Goal: Transaction & Acquisition: Purchase product/service

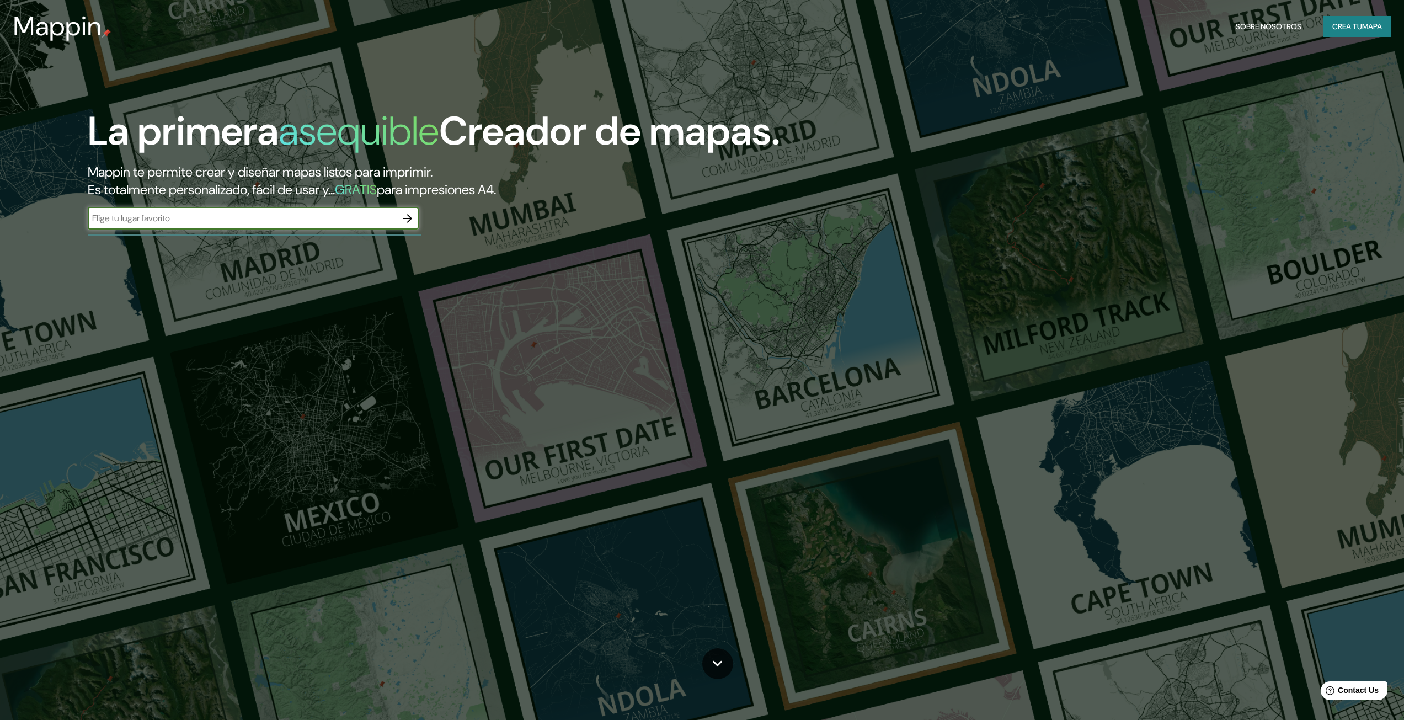
click at [282, 209] on div "​" at bounding box center [253, 218] width 331 height 22
click at [355, 218] on input "text" at bounding box center [242, 218] width 309 height 13
type input "y"
type input "tuxtla gutierrez"
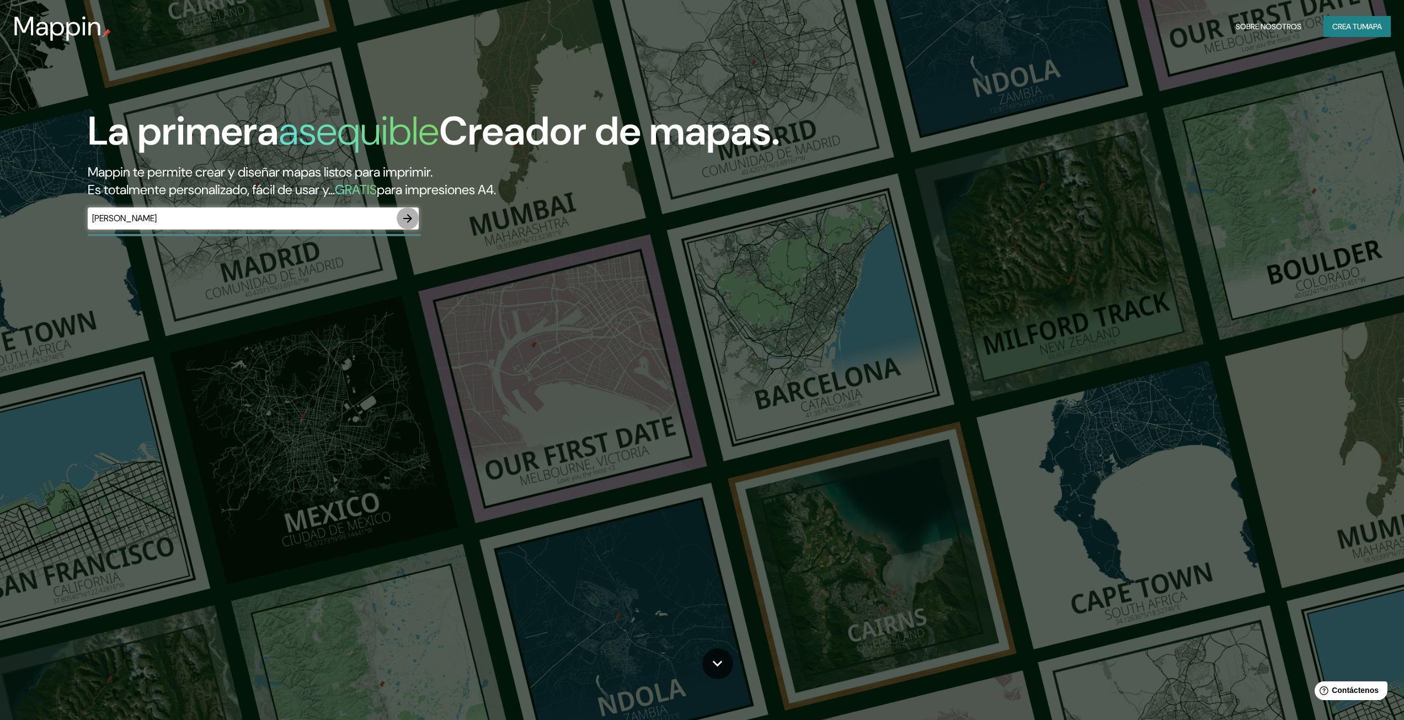
click at [413, 221] on icon "button" at bounding box center [407, 218] width 13 height 13
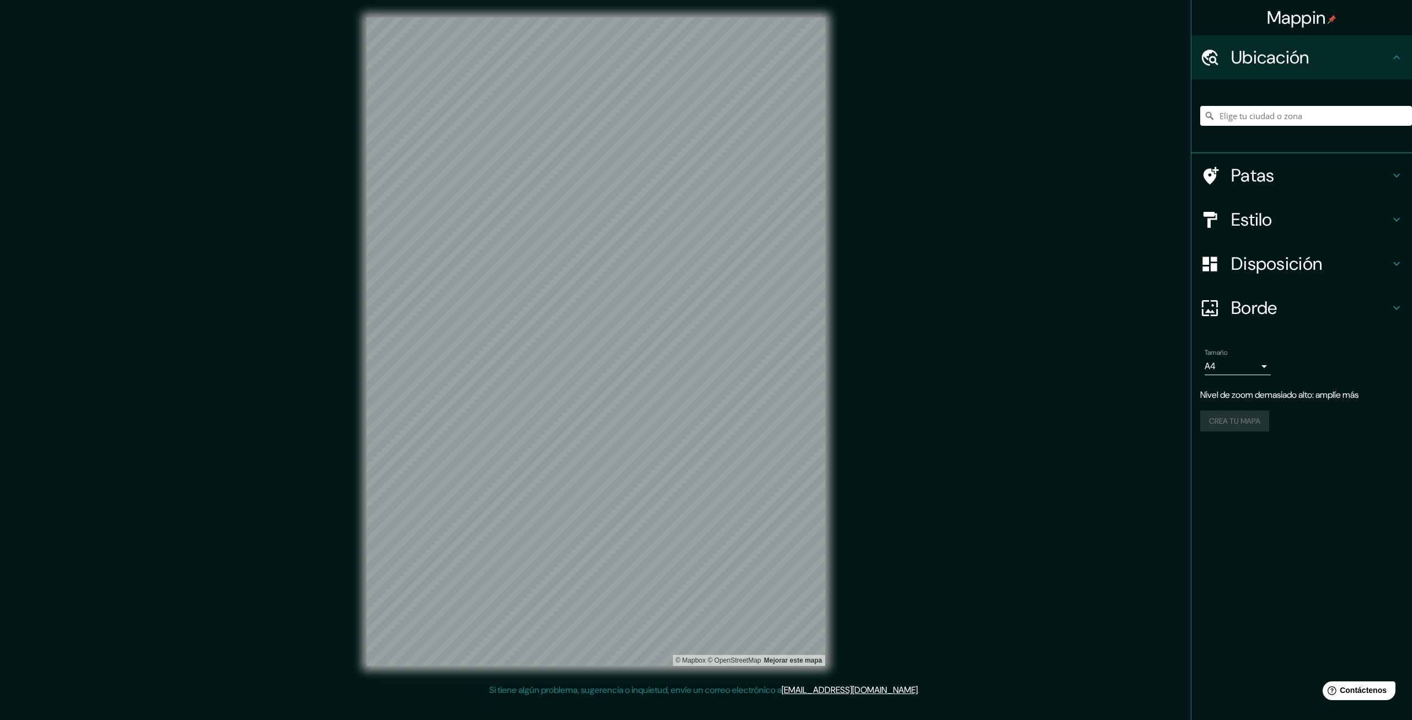
click at [885, 218] on div "Mappin Ubicación Patas Estilo Disposición Borde Elige un borde. Consejo : puede…" at bounding box center [706, 350] width 1412 height 701
click at [1256, 115] on input "Elige tu ciudad o zona" at bounding box center [1306, 116] width 212 height 20
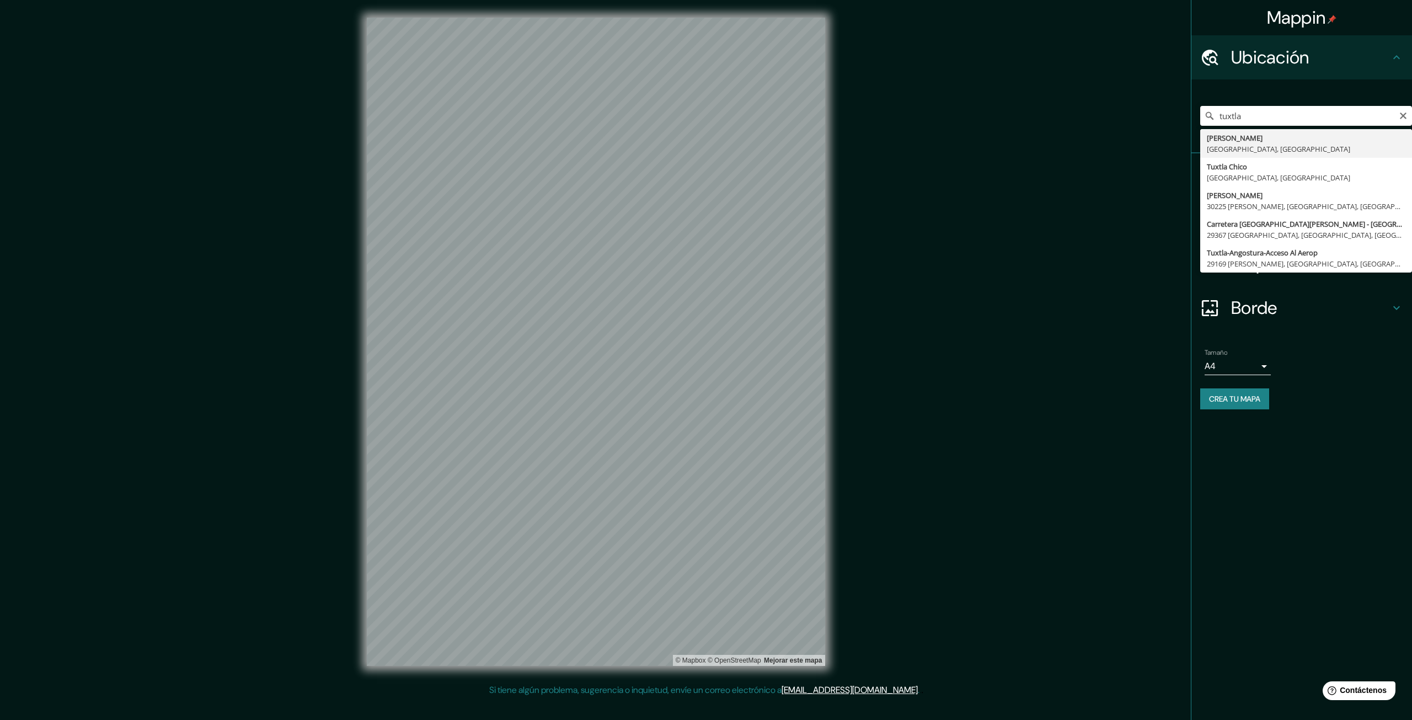
type input "[GEOGRAPHIC_DATA][PERSON_NAME], [GEOGRAPHIC_DATA], [GEOGRAPHIC_DATA]"
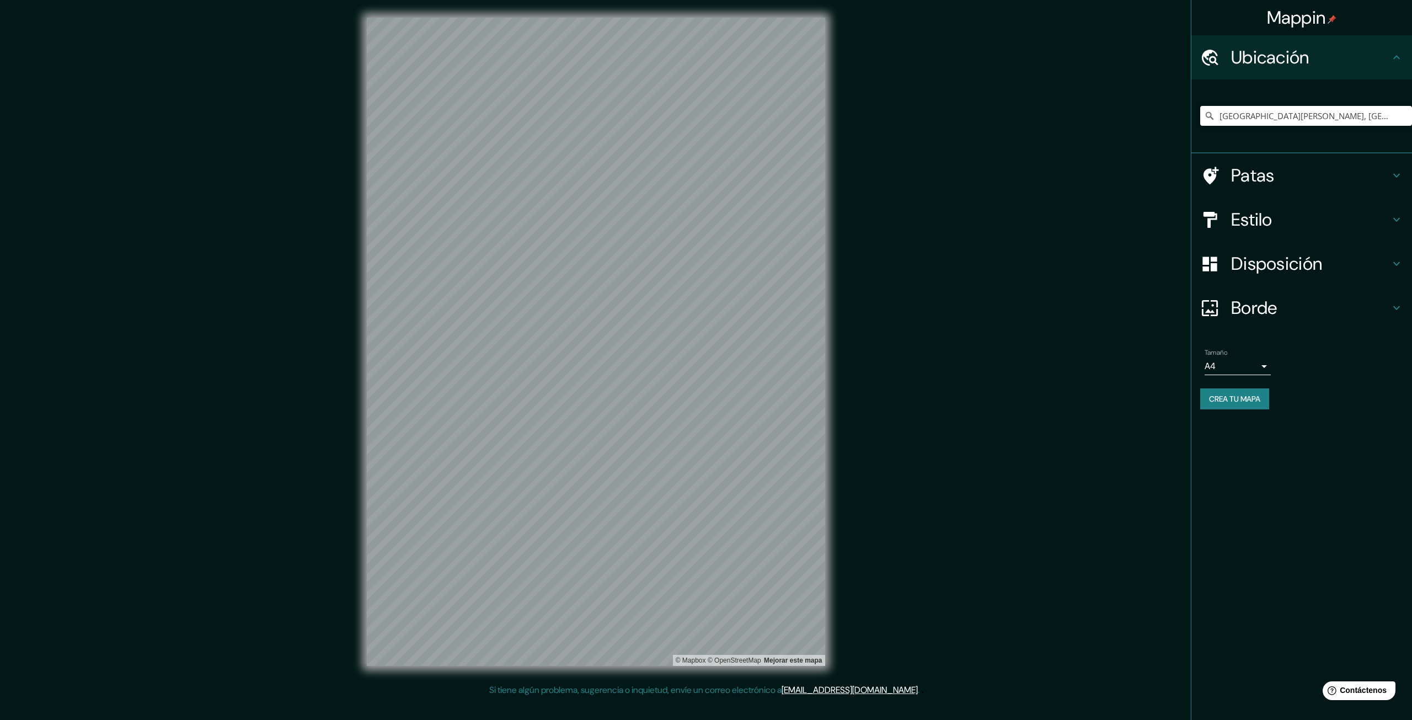
click at [1286, 166] on h4 "Patas" at bounding box center [1310, 175] width 159 height 22
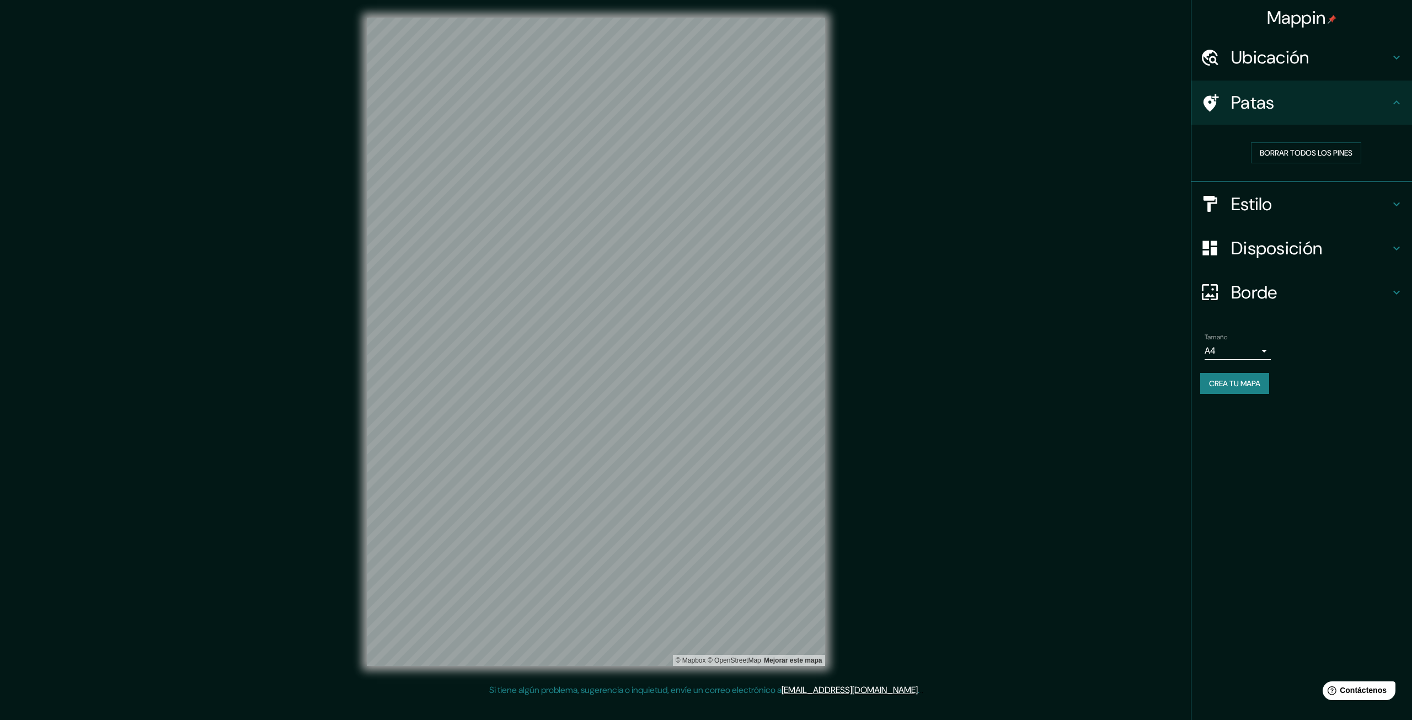
click at [1256, 216] on div "Estilo" at bounding box center [1301, 204] width 221 height 44
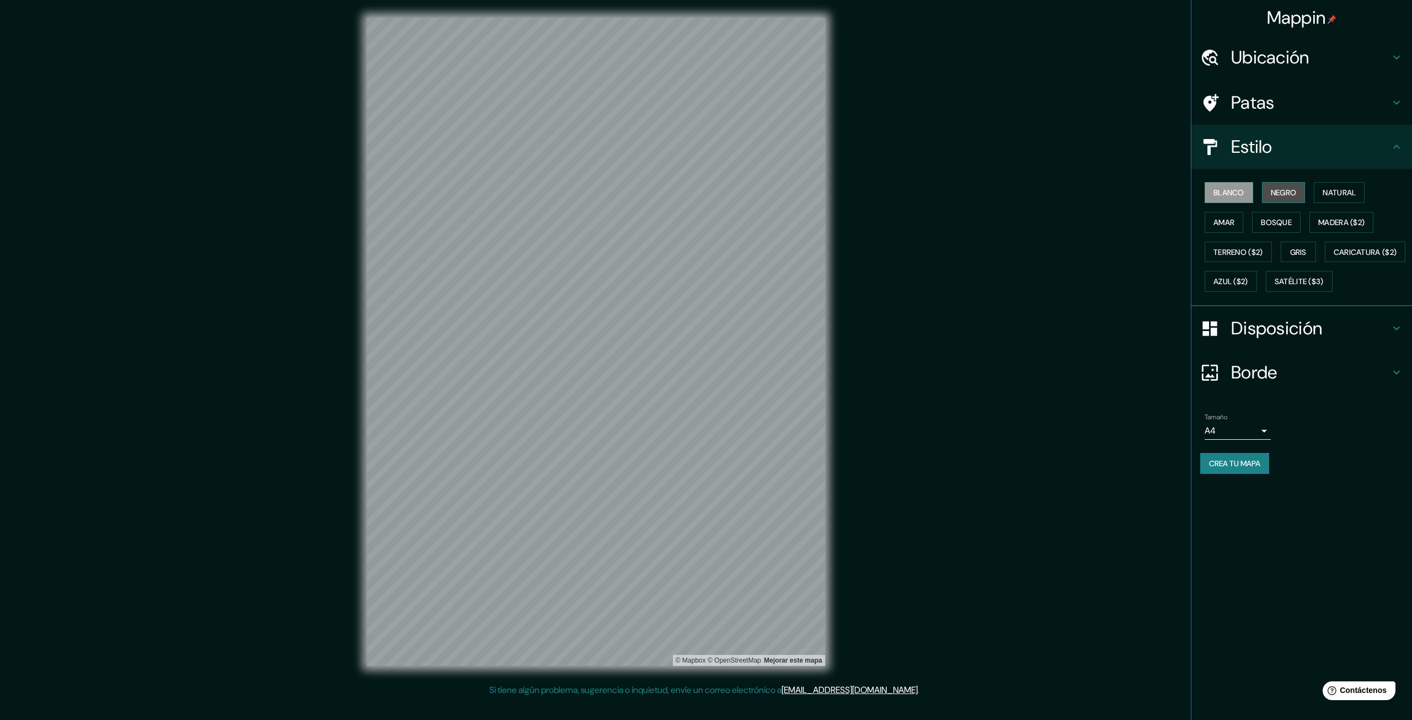
click at [1282, 187] on font "Negro" at bounding box center [1284, 192] width 26 height 14
click at [1342, 189] on font "Natural" at bounding box center [1339, 193] width 33 height 10
click at [1227, 213] on button "Amar" at bounding box center [1224, 222] width 39 height 21
click at [1271, 218] on font "Bosque" at bounding box center [1276, 222] width 31 height 10
click at [1320, 224] on button "Madera ($2)" at bounding box center [1342, 222] width 64 height 21
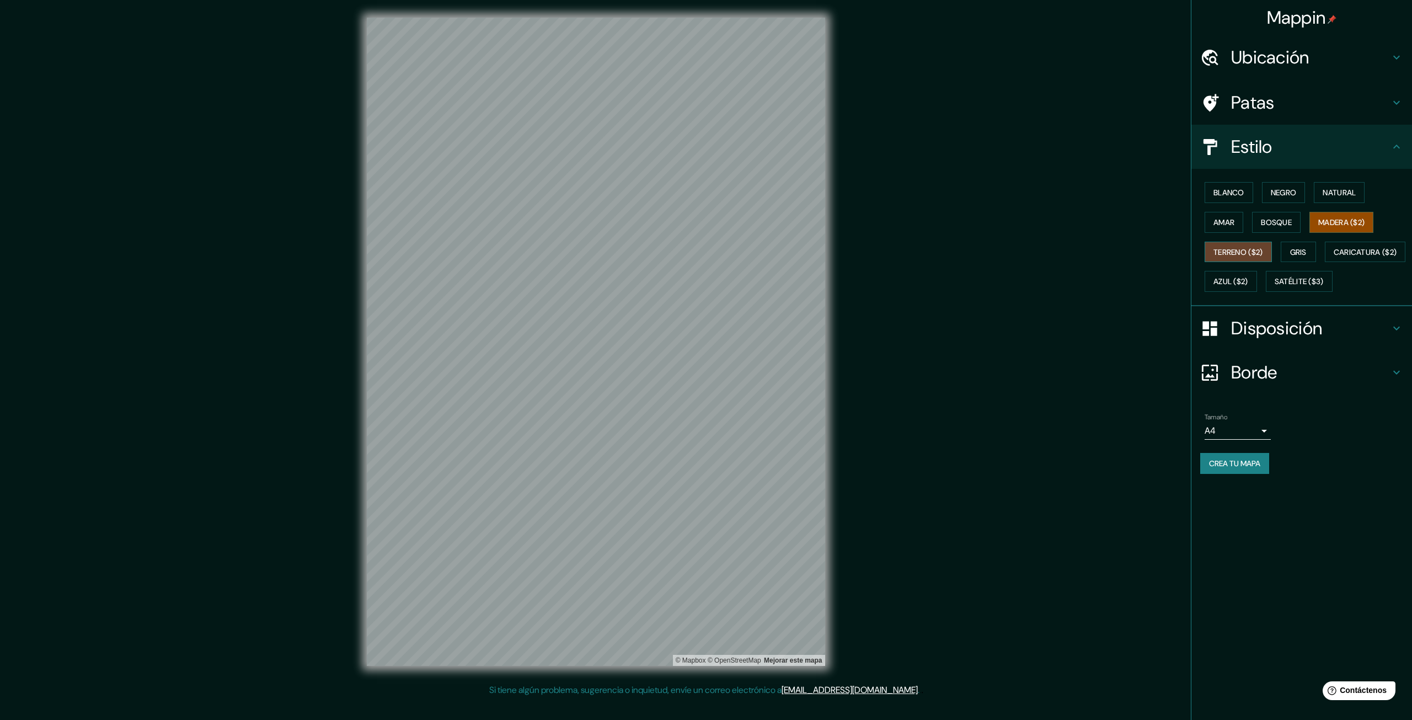
click at [1220, 247] on font "Terreno ($2)" at bounding box center [1239, 252] width 50 height 10
click at [1302, 250] on font "Gris" at bounding box center [1298, 252] width 17 height 10
click at [1334, 257] on font "Caricatura ($2)" at bounding box center [1365, 252] width 63 height 10
click at [1248, 276] on font "Azul ($2)" at bounding box center [1231, 281] width 35 height 14
click at [1334, 257] on font "Caricatura ($2)" at bounding box center [1365, 252] width 63 height 10
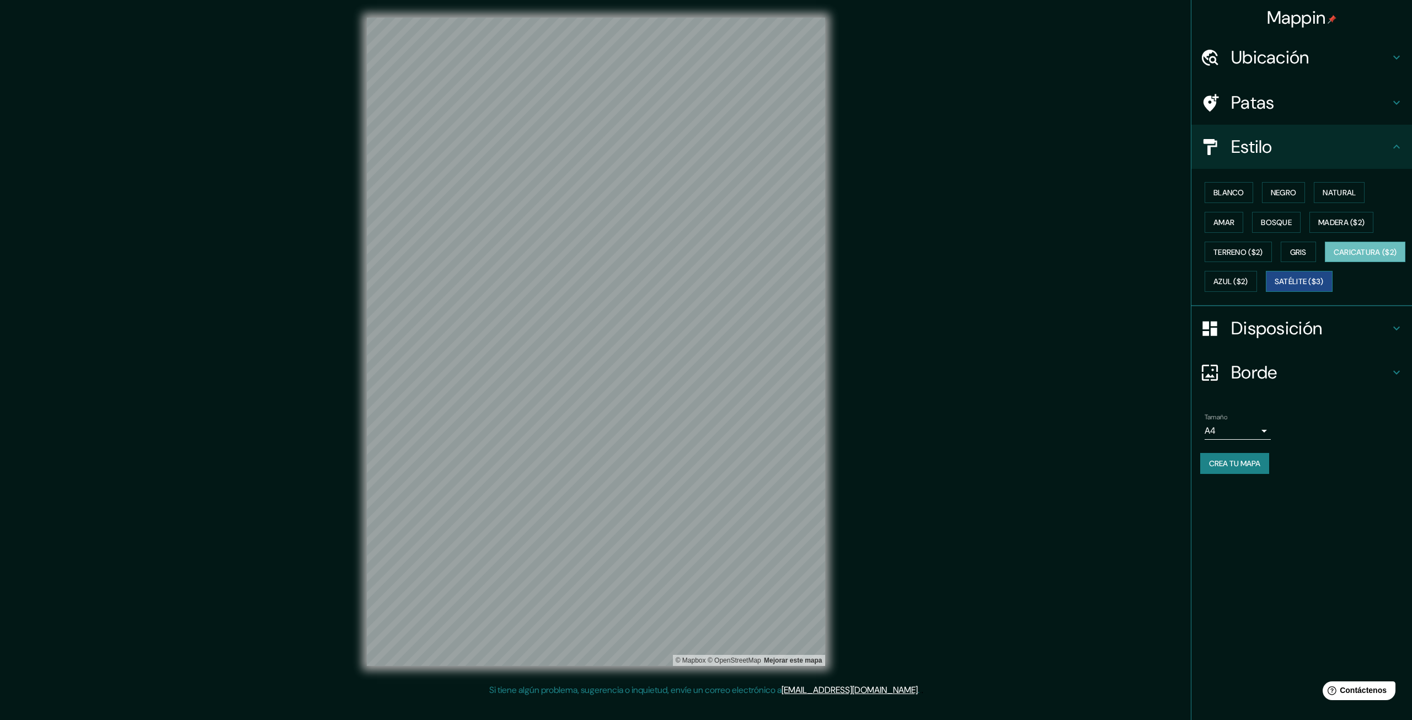
click at [1275, 287] on font "Satélite ($3)" at bounding box center [1299, 282] width 49 height 10
click at [1248, 281] on font "Azul ($2)" at bounding box center [1231, 282] width 35 height 10
click at [1334, 257] on font "Caricatura ($2)" at bounding box center [1365, 252] width 63 height 10
click at [1220, 220] on font "Amar" at bounding box center [1224, 222] width 21 height 10
click at [1221, 187] on font "Blanco" at bounding box center [1229, 192] width 31 height 14
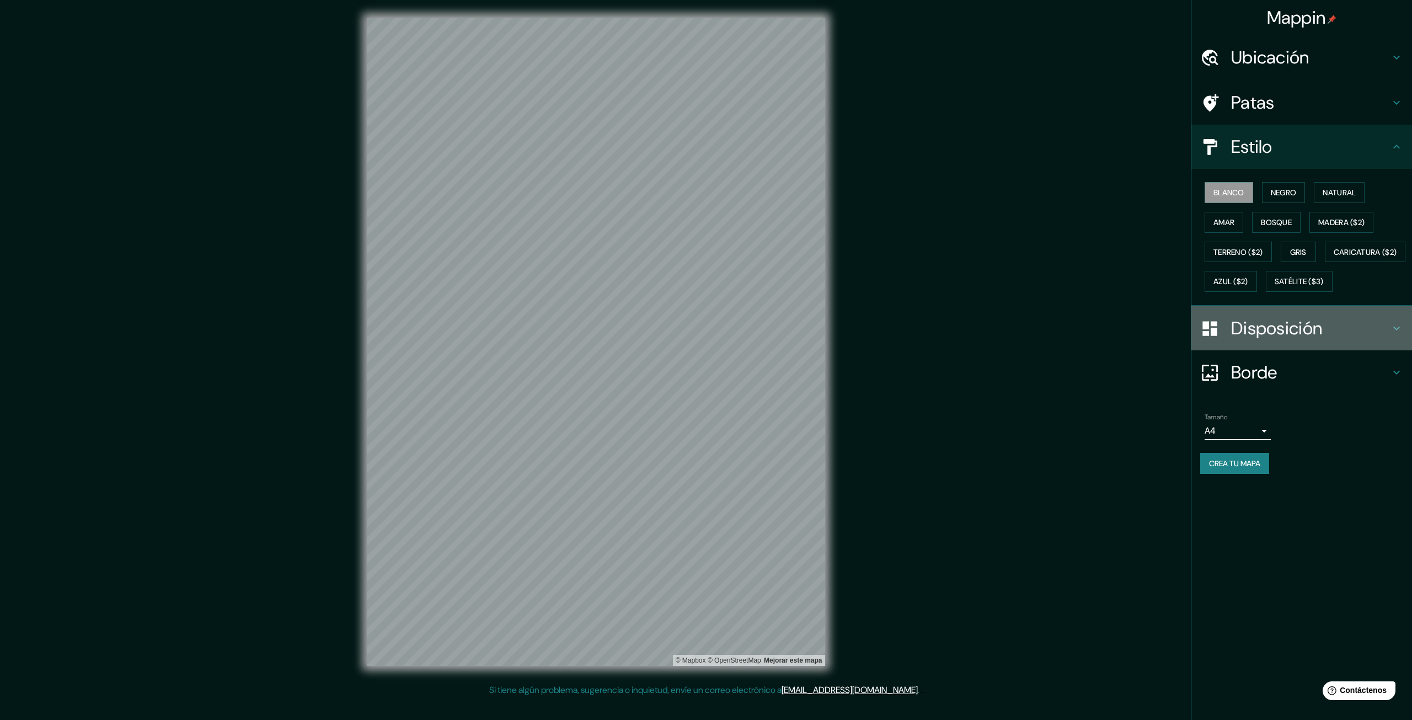
click at [1248, 340] on font "Disposición" at bounding box center [1276, 328] width 91 height 23
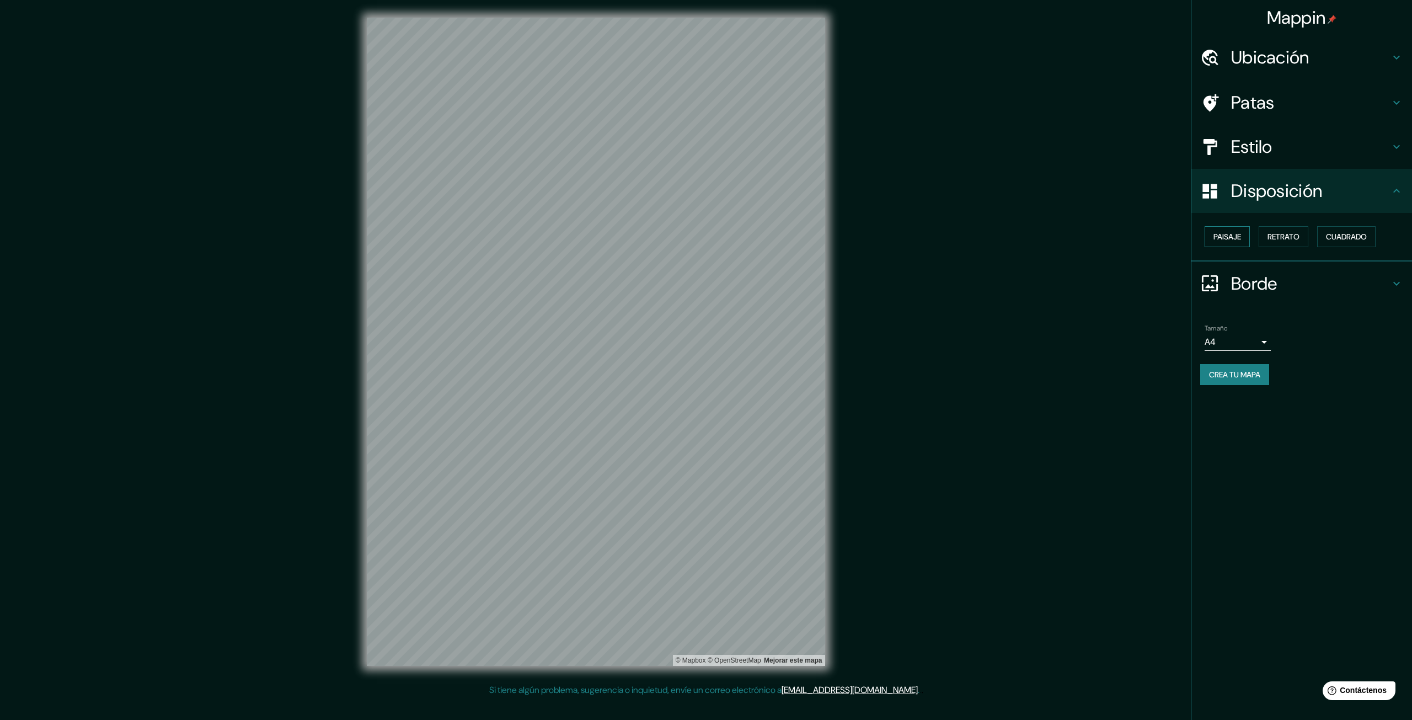
click at [1240, 234] on font "Paisaje" at bounding box center [1228, 237] width 28 height 10
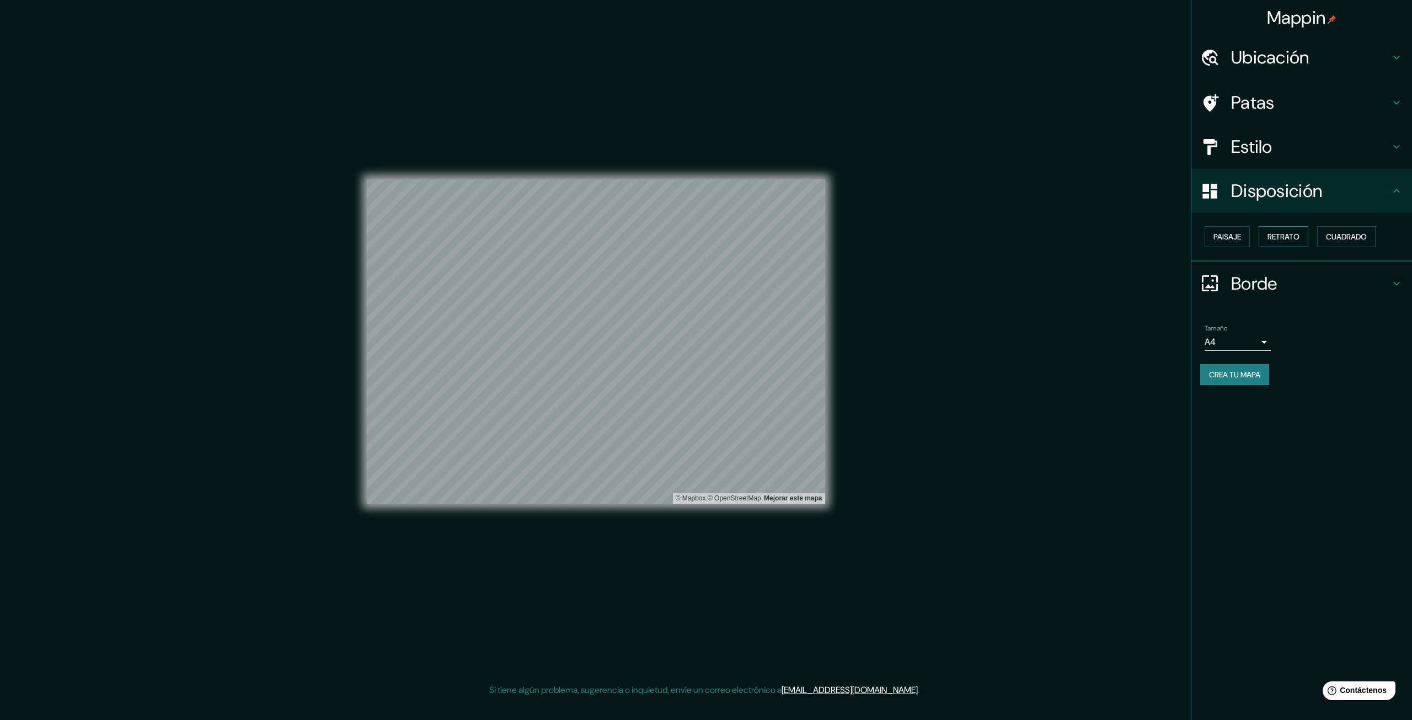
click at [1278, 234] on font "Retrato" at bounding box center [1284, 237] width 32 height 10
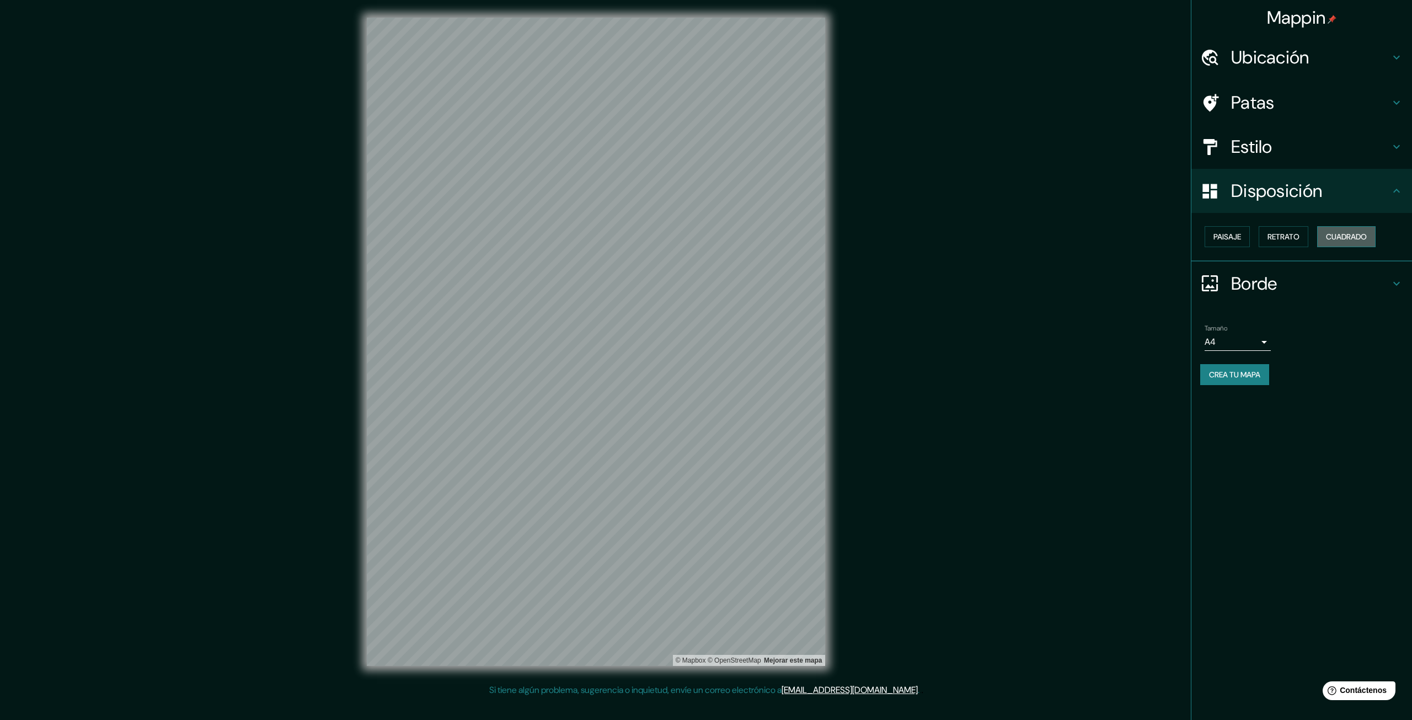
click at [1345, 237] on font "Cuadrado" at bounding box center [1346, 237] width 41 height 10
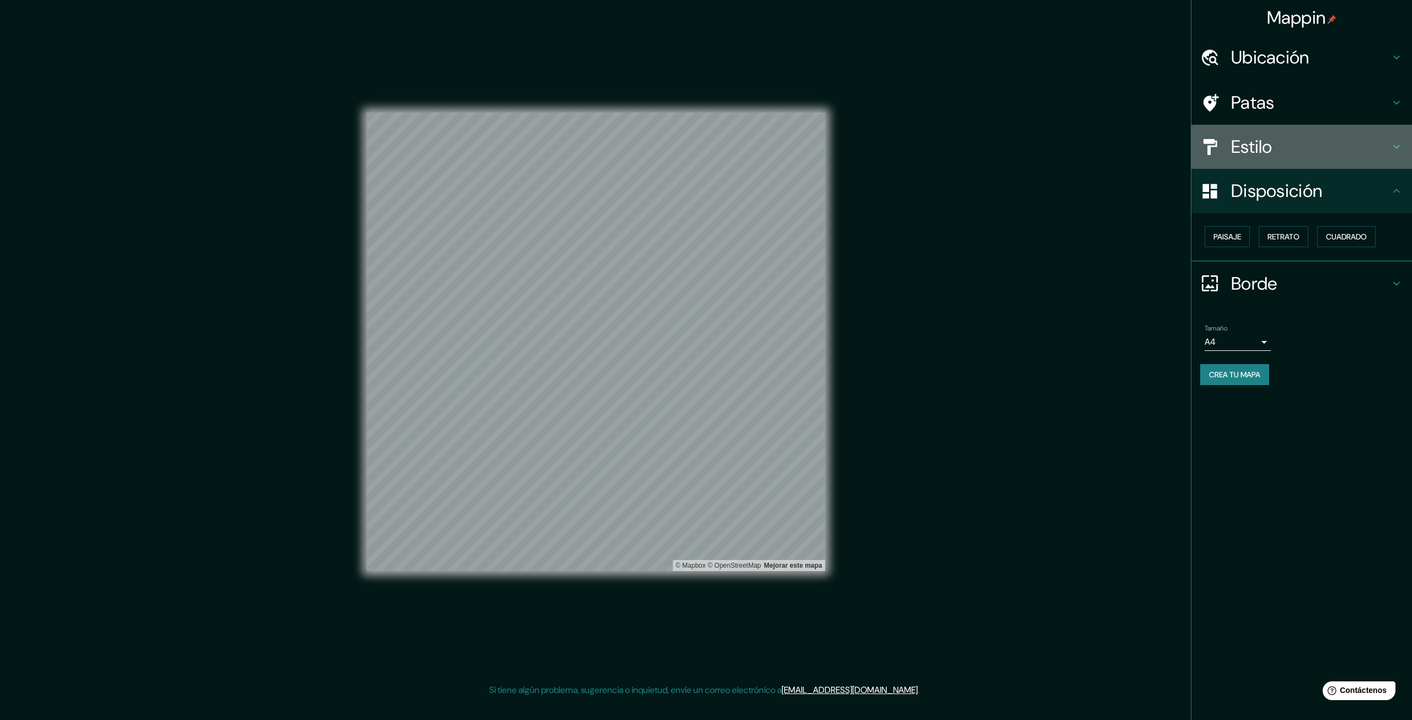
click at [1246, 132] on div "Estilo" at bounding box center [1301, 147] width 221 height 44
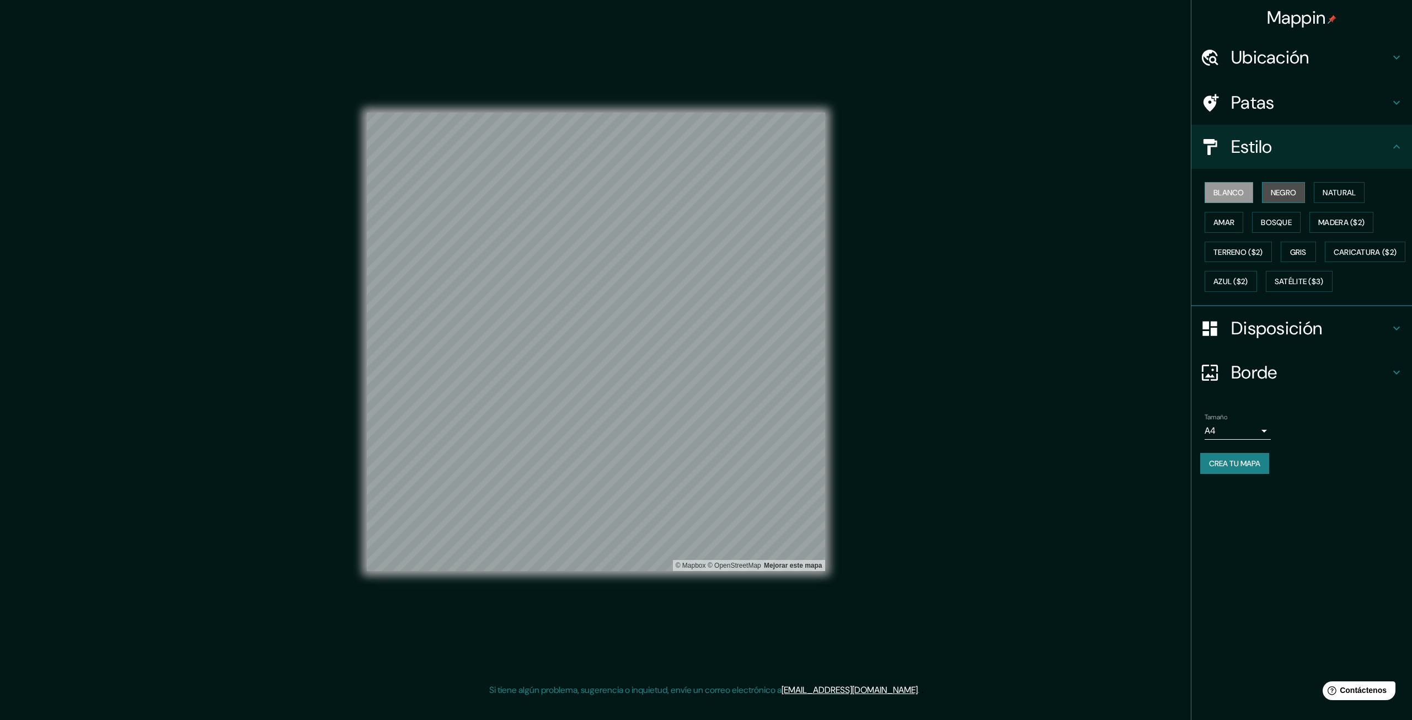
click at [1265, 185] on button "Negro" at bounding box center [1284, 192] width 44 height 21
click at [1339, 191] on font "Natural" at bounding box center [1339, 193] width 33 height 10
click at [1245, 251] on font "Terreno ($2)" at bounding box center [1239, 252] width 50 height 10
click at [1300, 225] on button "Bosque" at bounding box center [1276, 222] width 49 height 21
click at [1237, 222] on button "Amar" at bounding box center [1224, 222] width 39 height 21
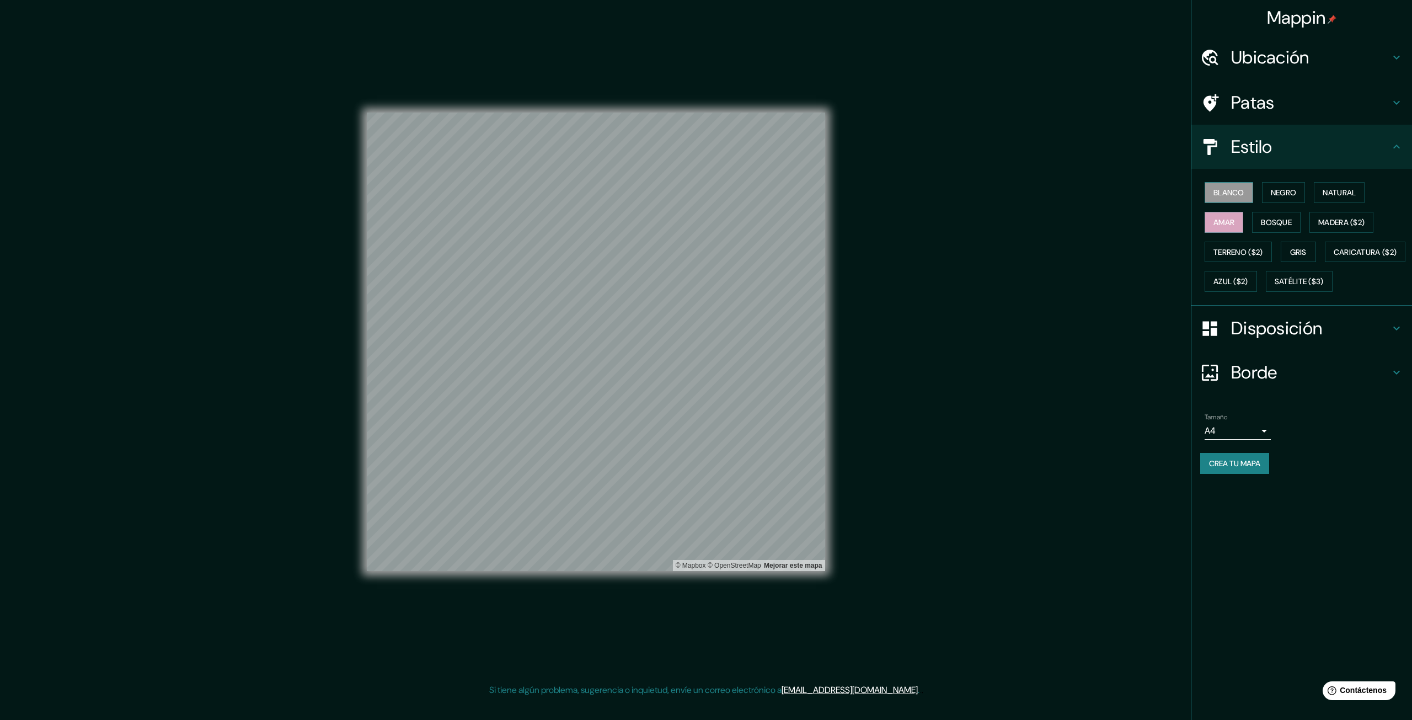
click at [1231, 188] on font "Blanco" at bounding box center [1229, 193] width 31 height 10
click at [1244, 105] on font "Patas" at bounding box center [1253, 102] width 44 height 23
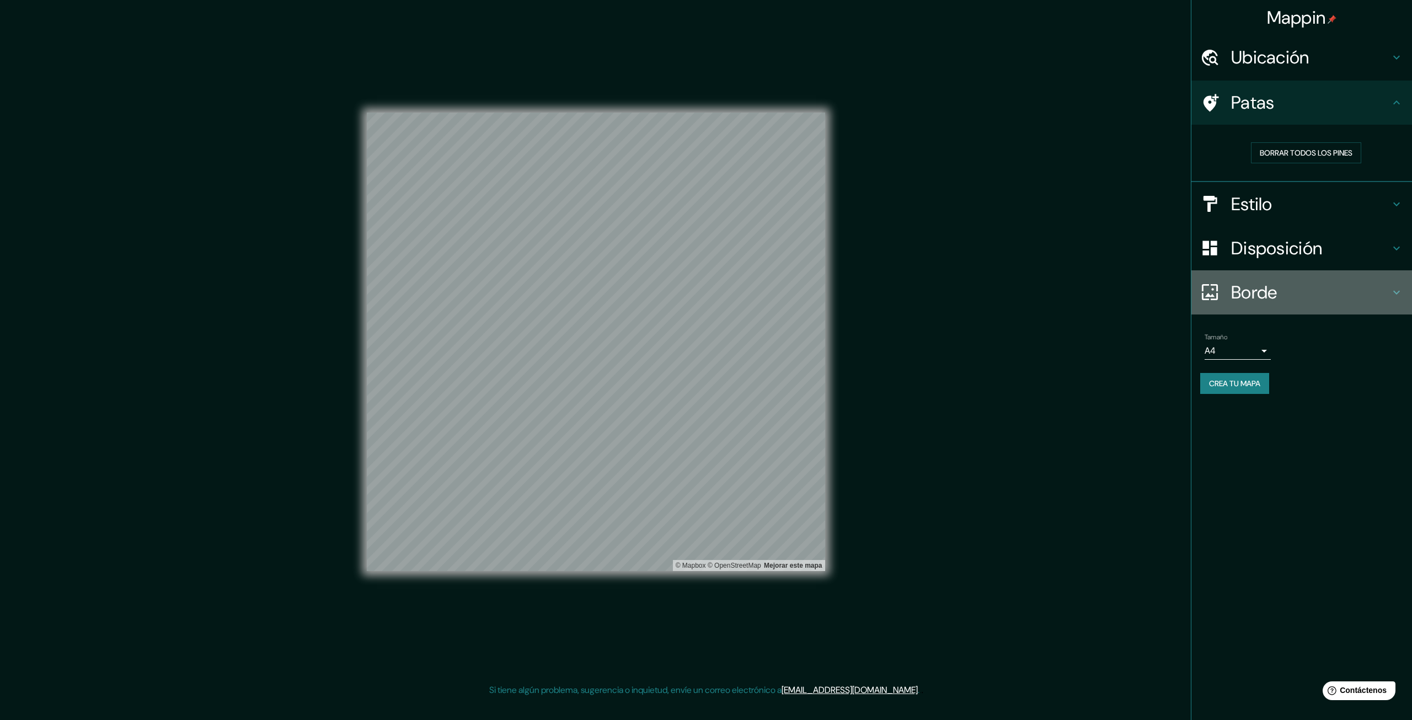
click at [1255, 292] on font "Borde" at bounding box center [1254, 292] width 46 height 23
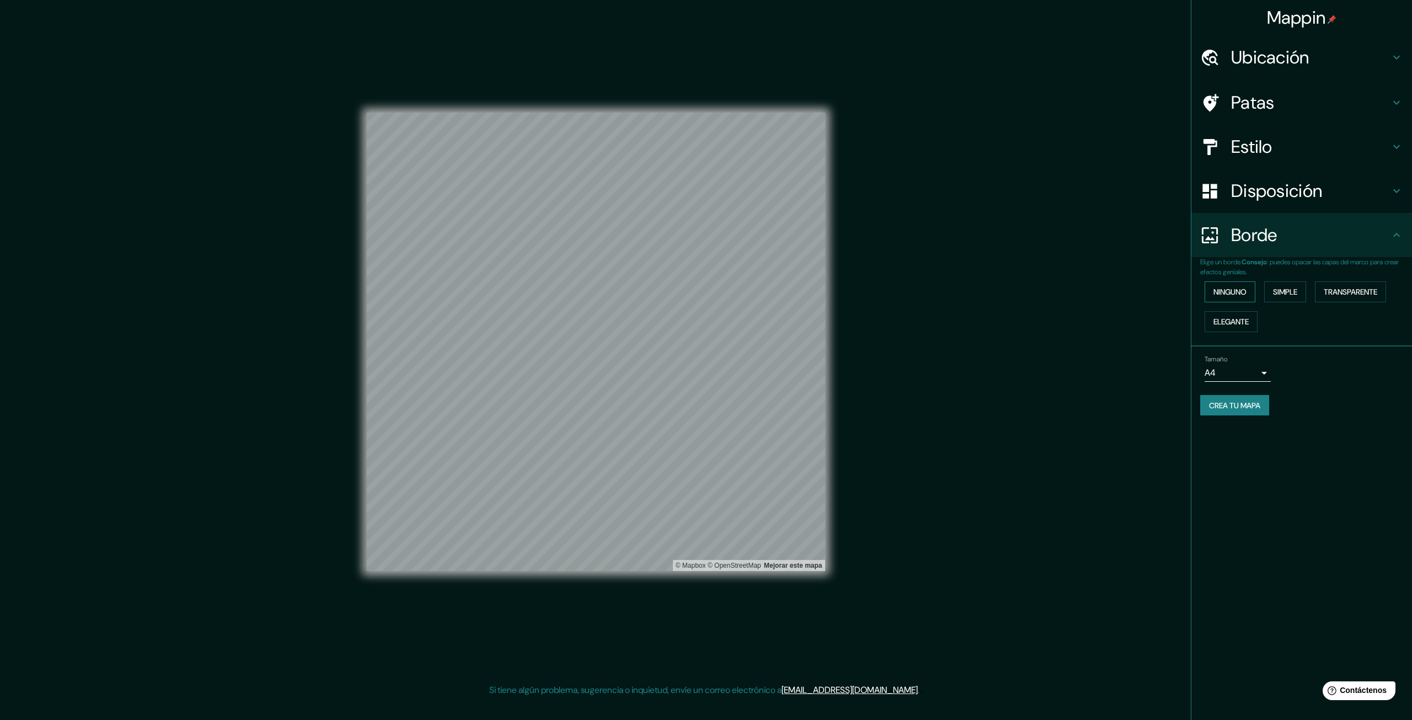
click at [1249, 289] on button "Ninguno" at bounding box center [1230, 291] width 51 height 21
click at [1280, 291] on font "Simple" at bounding box center [1285, 292] width 24 height 10
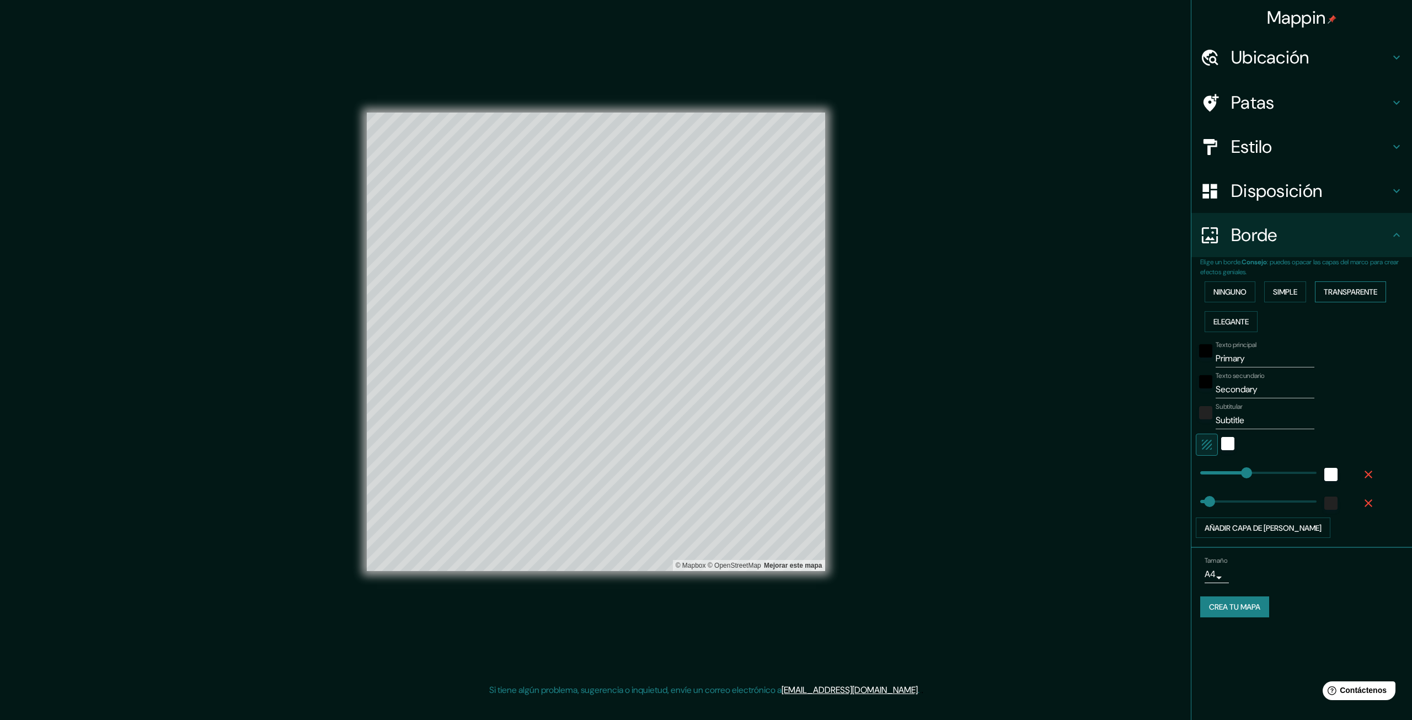
click at [1343, 290] on font "Transparente" at bounding box center [1351, 292] width 54 height 10
click at [1225, 325] on font "Elegante" at bounding box center [1231, 322] width 35 height 10
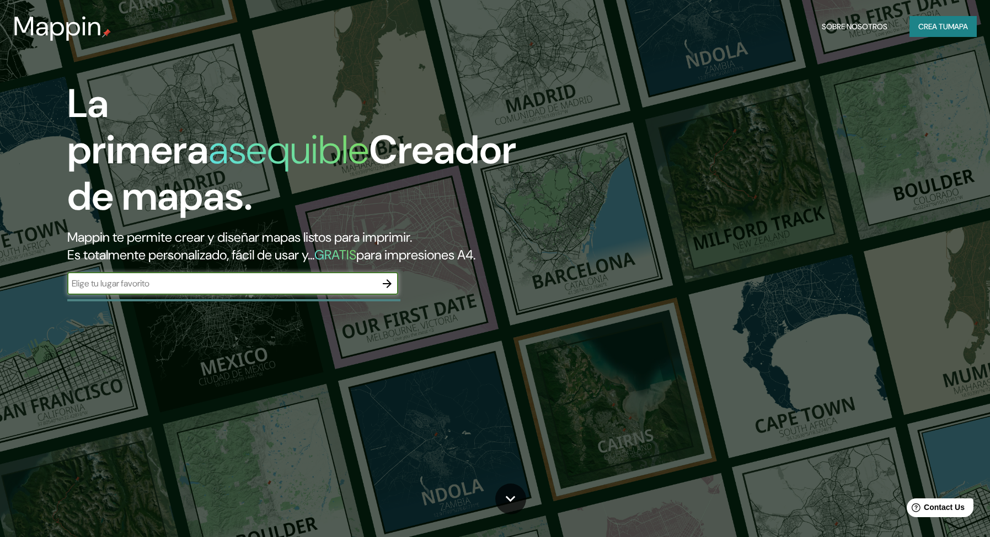
click at [329, 272] on div "​" at bounding box center [232, 283] width 331 height 22
click at [323, 277] on input "text" at bounding box center [221, 283] width 309 height 13
type input "DA"
click at [389, 279] on icon "button" at bounding box center [387, 283] width 9 height 9
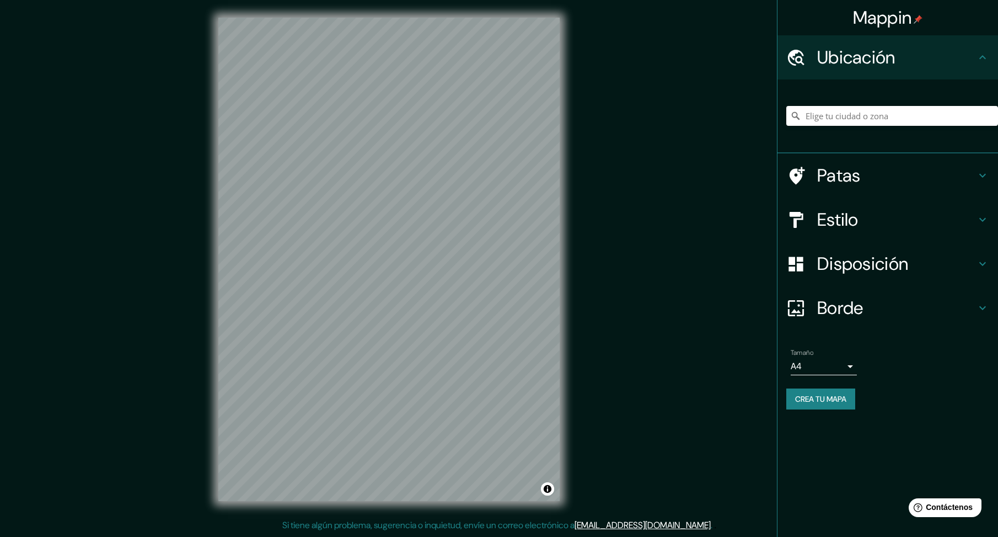
click at [573, 256] on div "© Mapbox © OpenStreetMap Improve this map" at bounding box center [389, 259] width 377 height 519
click at [877, 113] on input "Elige tu ciudad o zona" at bounding box center [893, 116] width 212 height 20
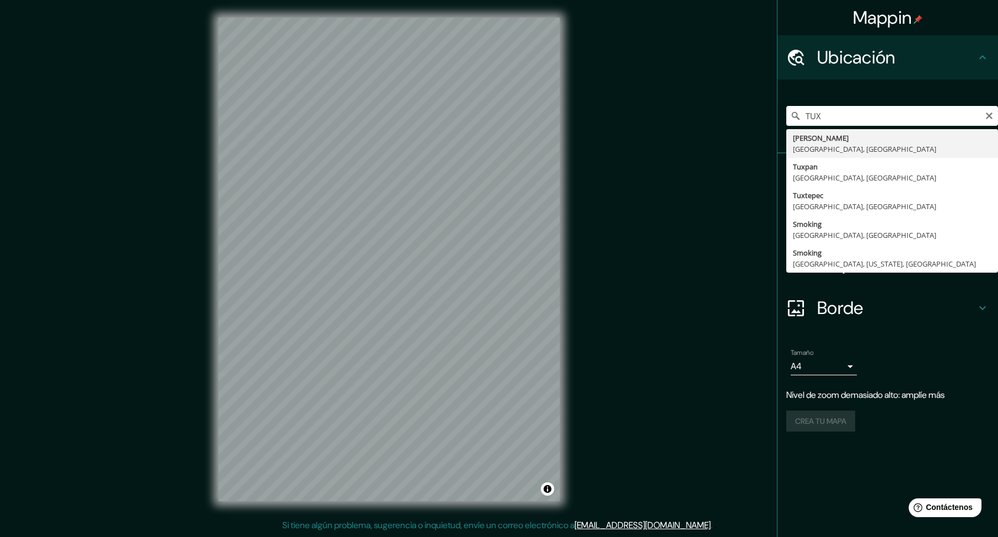
type input "[GEOGRAPHIC_DATA][PERSON_NAME], [GEOGRAPHIC_DATA], [GEOGRAPHIC_DATA]"
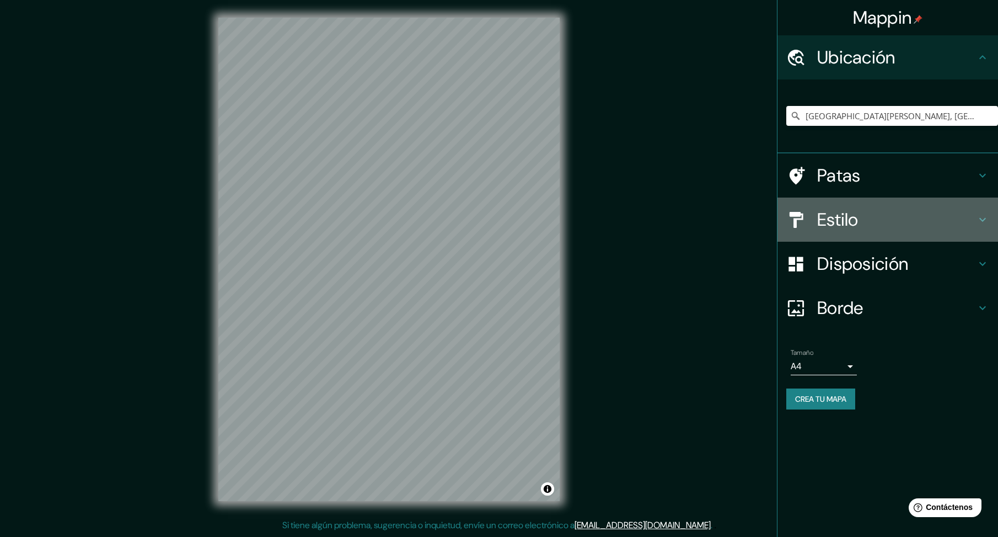
click at [880, 218] on h4 "Estilo" at bounding box center [896, 220] width 159 height 22
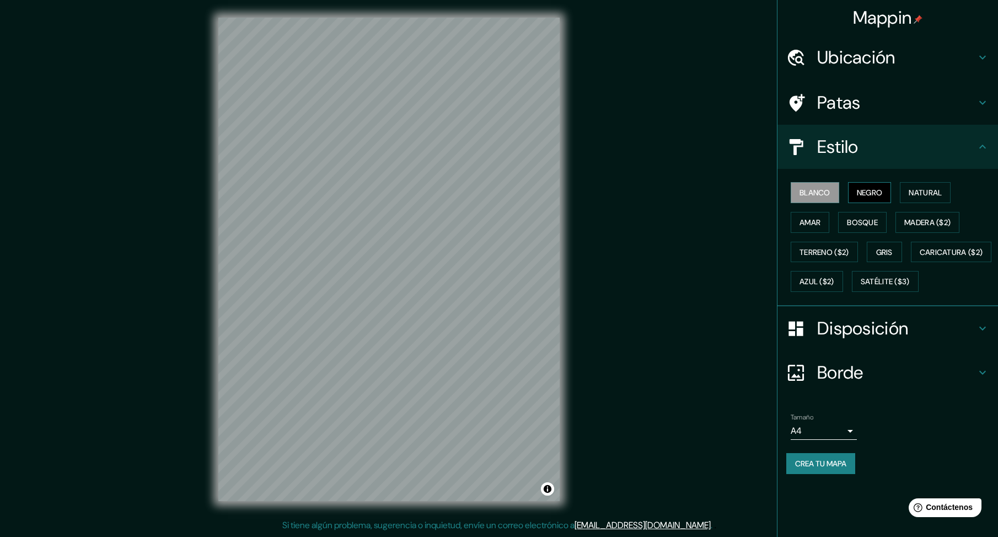
click at [872, 190] on font "Negro" at bounding box center [870, 193] width 26 height 10
click at [908, 193] on button "Natural" at bounding box center [925, 192] width 51 height 21
click at [582, 328] on div "Mappin Ubicación Tuxtla [PERSON_NAME], [GEOGRAPHIC_DATA], [GEOGRAPHIC_DATA] [GE…" at bounding box center [499, 268] width 998 height 536
click at [810, 221] on font "Amar" at bounding box center [810, 222] width 21 height 10
click at [925, 186] on font "Natural" at bounding box center [925, 192] width 33 height 14
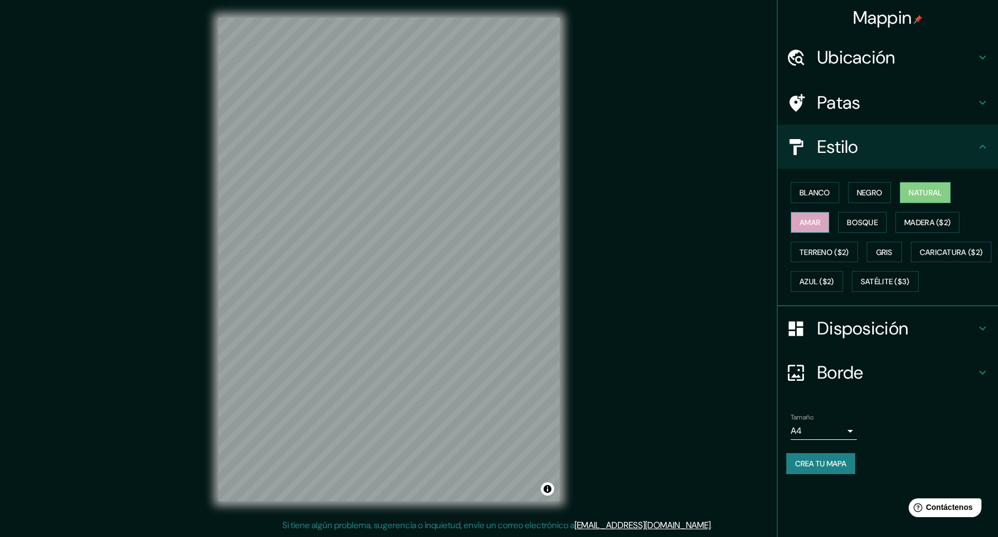
click at [811, 217] on font "Amar" at bounding box center [810, 222] width 21 height 10
click at [867, 222] on font "Bosque" at bounding box center [862, 222] width 31 height 10
click at [918, 214] on button "Madera ($2)" at bounding box center [928, 222] width 64 height 21
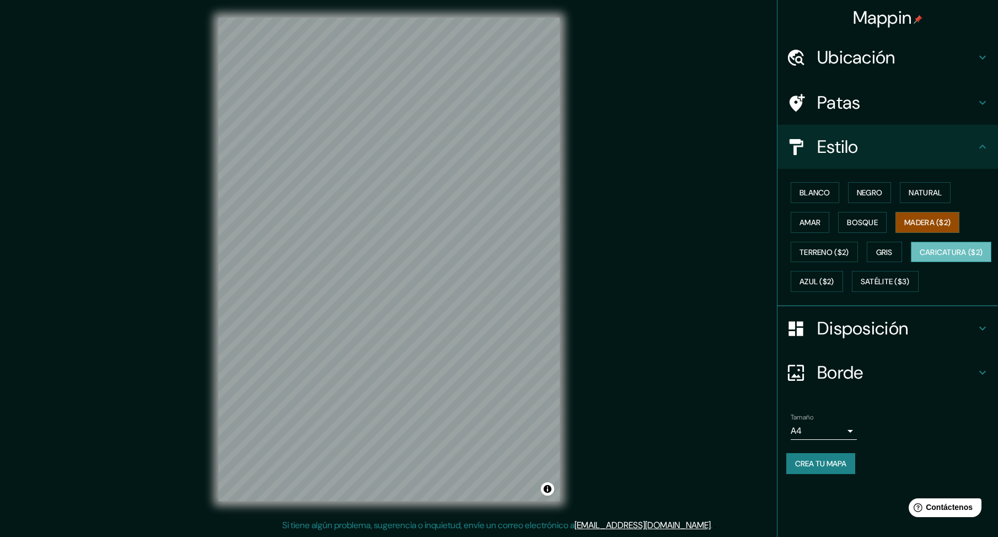
click at [920, 259] on font "Caricatura ($2)" at bounding box center [951, 252] width 63 height 14
click at [824, 253] on font "Terreno ($2)" at bounding box center [825, 252] width 50 height 10
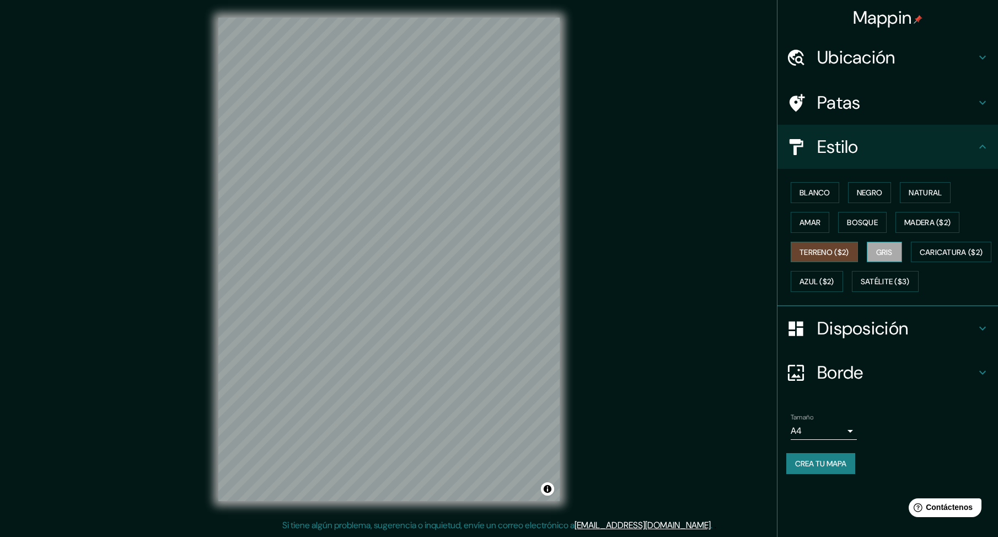
click at [879, 256] on font "Gris" at bounding box center [885, 252] width 17 height 10
click at [835, 279] on font "Azul ($2)" at bounding box center [817, 282] width 35 height 10
click at [852, 292] on button "Satélite ($3)" at bounding box center [885, 281] width 67 height 21
click at [827, 340] on font "Disposición" at bounding box center [862, 328] width 91 height 23
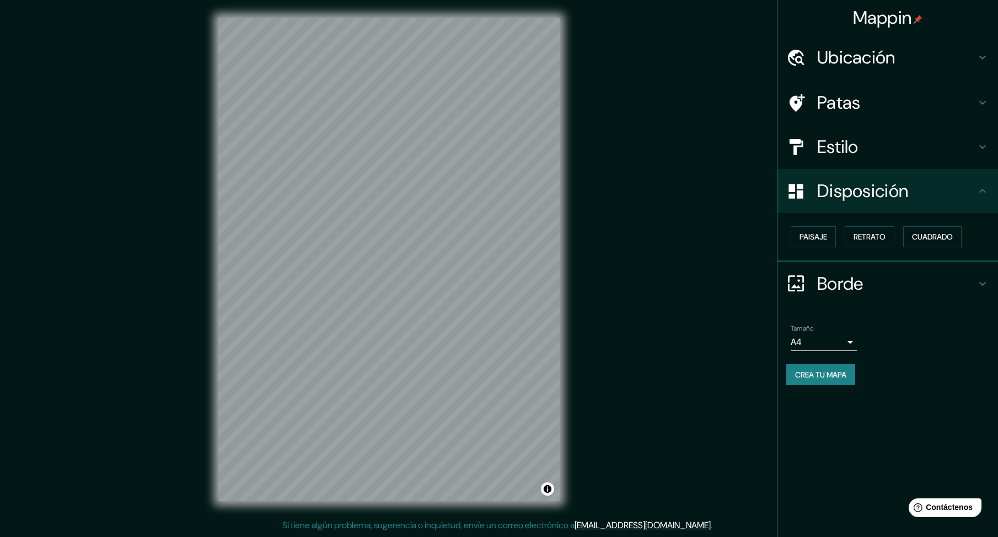
click at [871, 226] on div "Paisaje Retrato Cuadrado" at bounding box center [893, 237] width 212 height 30
click at [872, 229] on font "Retrato" at bounding box center [870, 236] width 32 height 14
click at [820, 239] on font "Paisaje" at bounding box center [814, 237] width 28 height 10
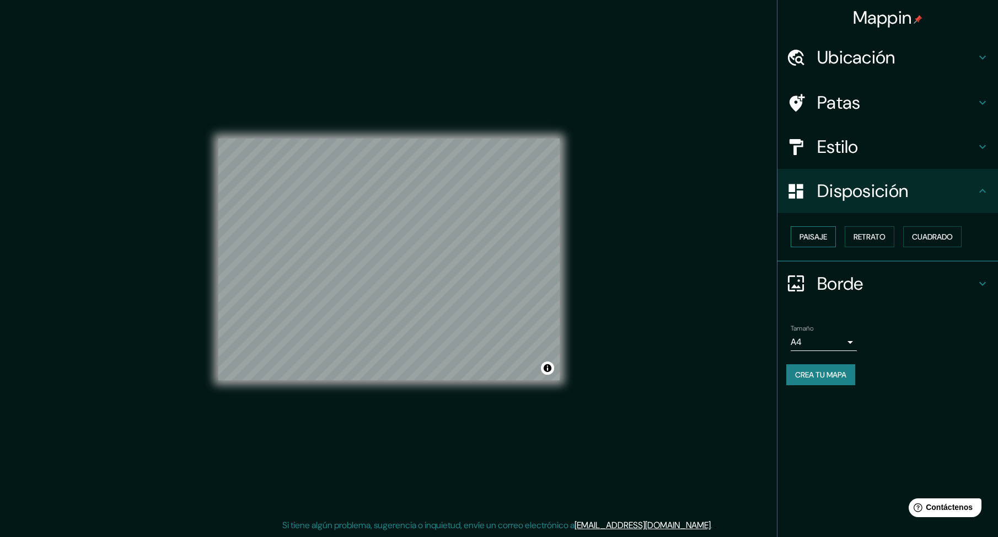
click at [818, 240] on font "Paisaje" at bounding box center [814, 237] width 28 height 10
click at [960, 240] on button "Cuadrado" at bounding box center [933, 236] width 58 height 21
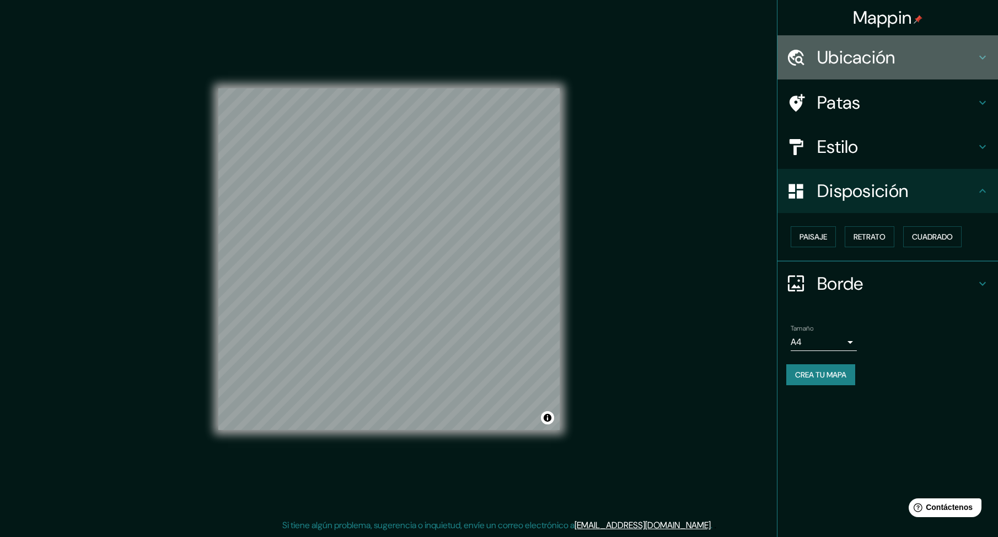
click at [852, 67] on font "Ubicación" at bounding box center [856, 57] width 78 height 23
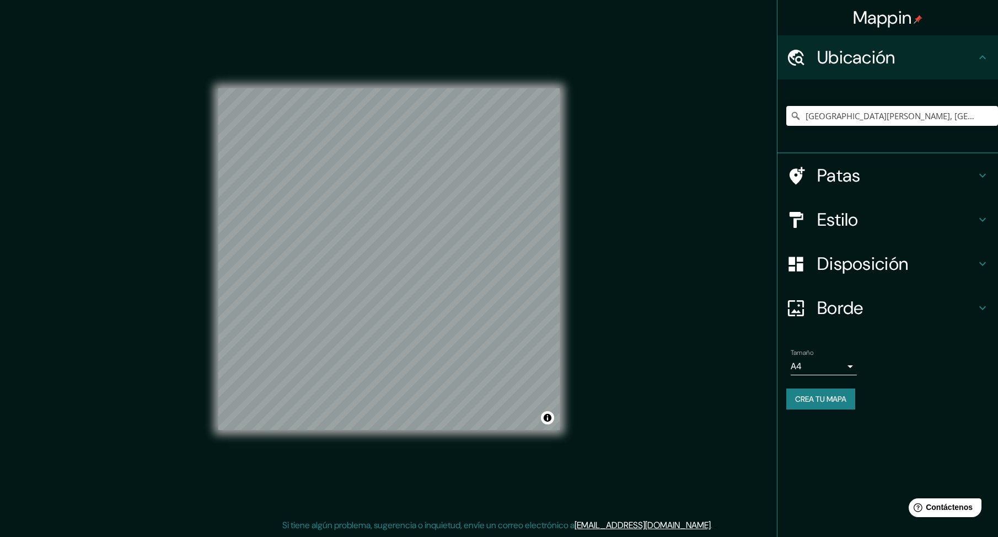
click at [848, 177] on font "Patas" at bounding box center [839, 175] width 44 height 23
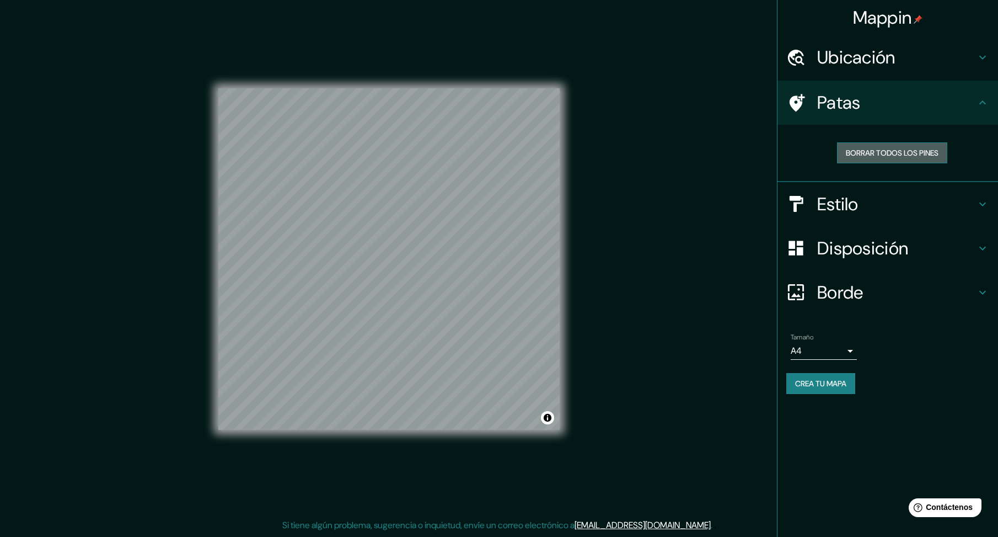
click at [881, 146] on font "Borrar todos los pines" at bounding box center [892, 153] width 93 height 14
click at [822, 205] on font "Estilo" at bounding box center [837, 204] width 41 height 23
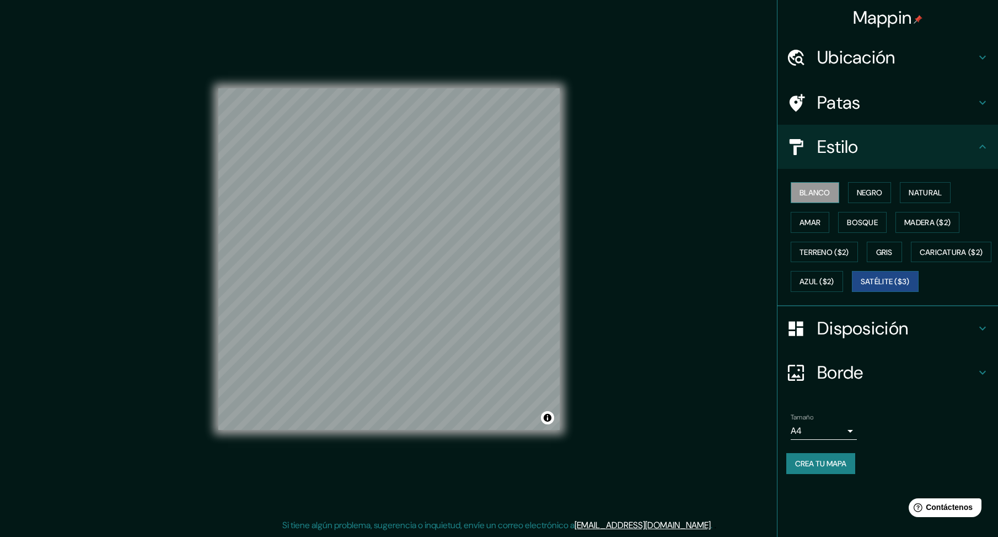
click at [821, 195] on font "Blanco" at bounding box center [815, 193] width 31 height 10
click at [877, 198] on font "Negro" at bounding box center [870, 192] width 26 height 14
click at [923, 195] on font "Natural" at bounding box center [925, 193] width 33 height 10
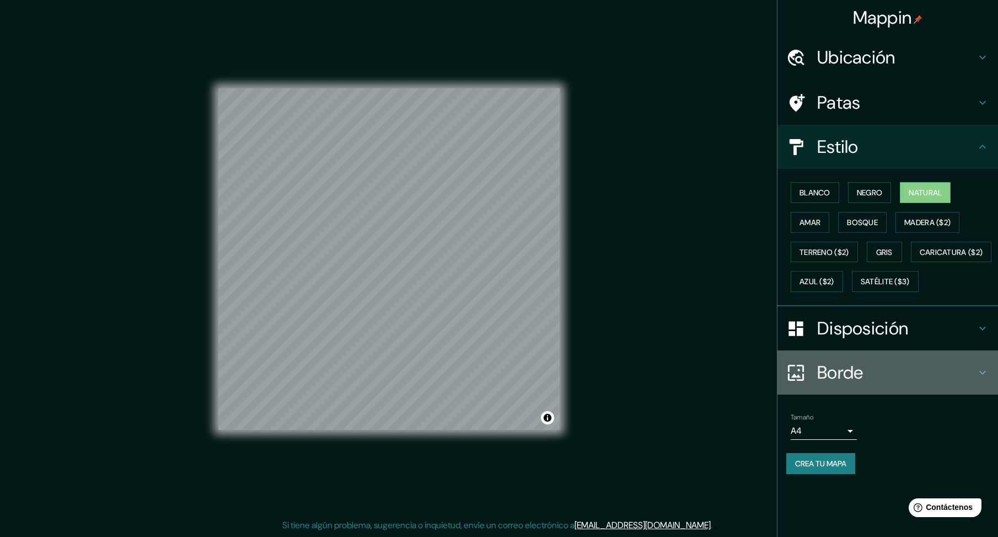
click at [845, 384] on font "Borde" at bounding box center [840, 372] width 46 height 23
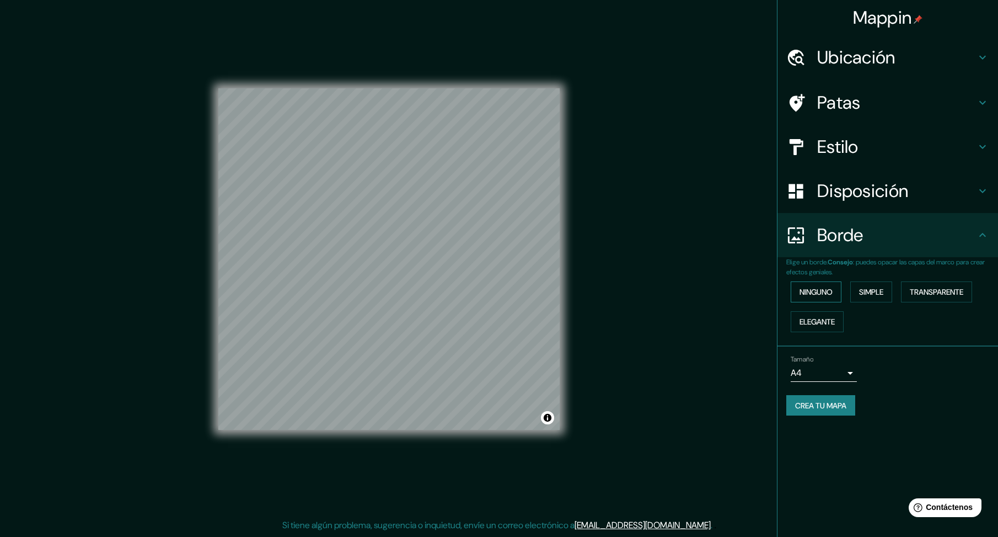
click at [824, 291] on font "Ninguno" at bounding box center [816, 292] width 33 height 10
click at [845, 369] on body "Mappin Ubicación [GEOGRAPHIC_DATA][PERSON_NAME], [GEOGRAPHIC_DATA], [GEOGRAPHIC…" at bounding box center [499, 268] width 998 height 537
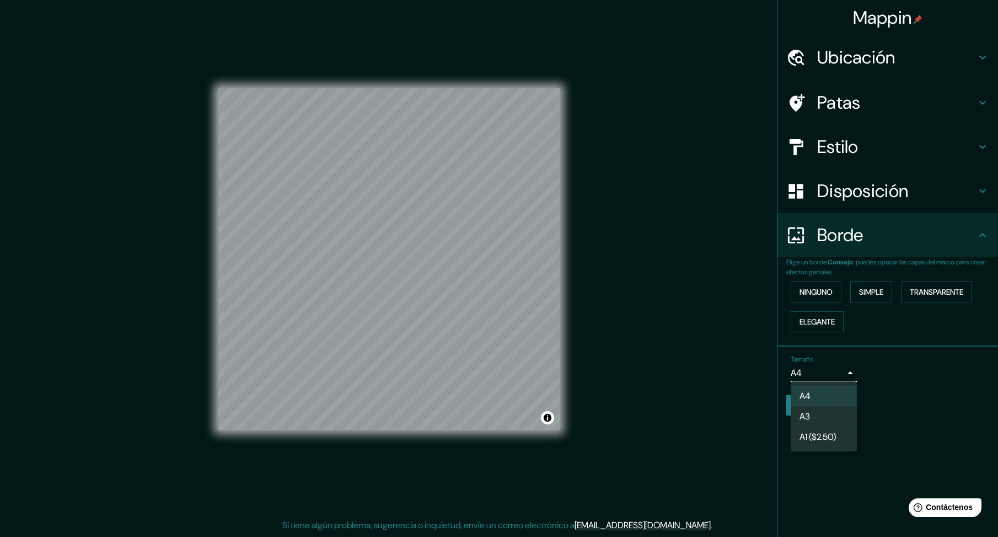
click at [816, 435] on font "A1 ($2.50)" at bounding box center [818, 437] width 36 height 12
click at [837, 374] on body "Mappin Ubicación [GEOGRAPHIC_DATA][PERSON_NAME], [GEOGRAPHIC_DATA], [GEOGRAPHIC…" at bounding box center [499, 268] width 998 height 537
click at [823, 414] on li "A3" at bounding box center [824, 416] width 66 height 20
type input "a4"
click at [908, 407] on div "Crea tu mapa" at bounding box center [888, 405] width 203 height 21
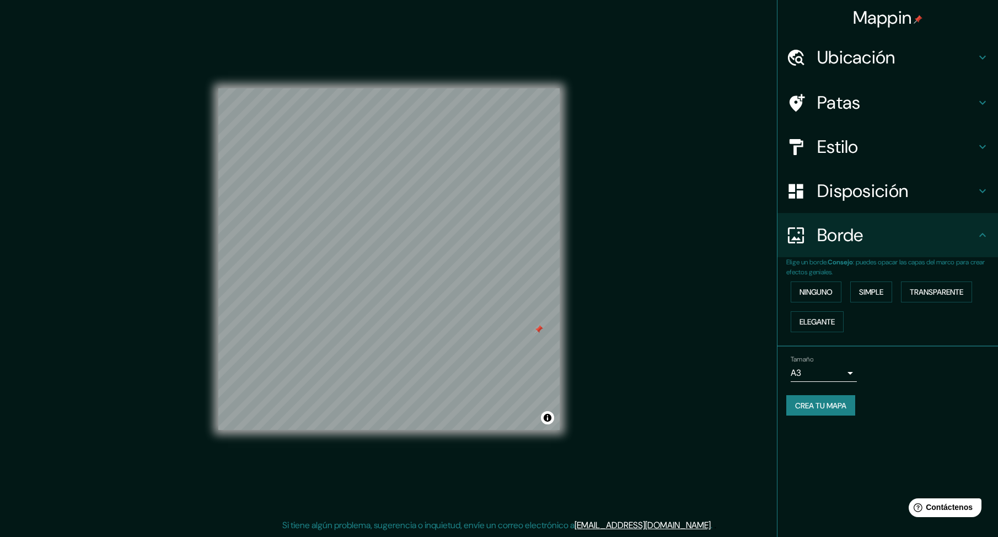
click at [537, 332] on div at bounding box center [539, 329] width 9 height 9
click at [542, 331] on div at bounding box center [545, 329] width 9 height 9
click at [863, 106] on h4 "Patas" at bounding box center [896, 103] width 159 height 22
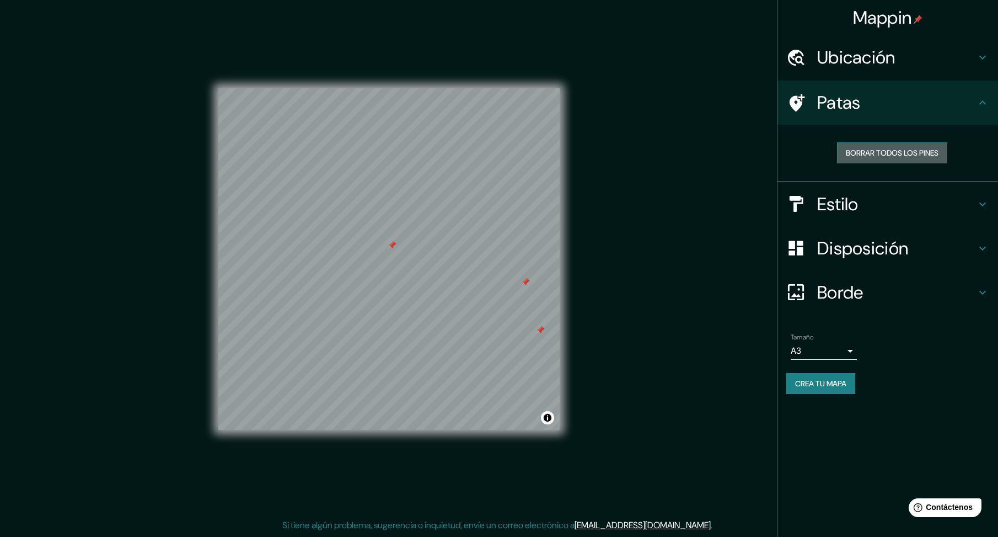
click at [879, 149] on font "Borrar todos los pines" at bounding box center [892, 153] width 93 height 10
click at [881, 46] on font "Ubicación" at bounding box center [856, 57] width 78 height 23
